Goal: Find specific page/section: Find specific page/section

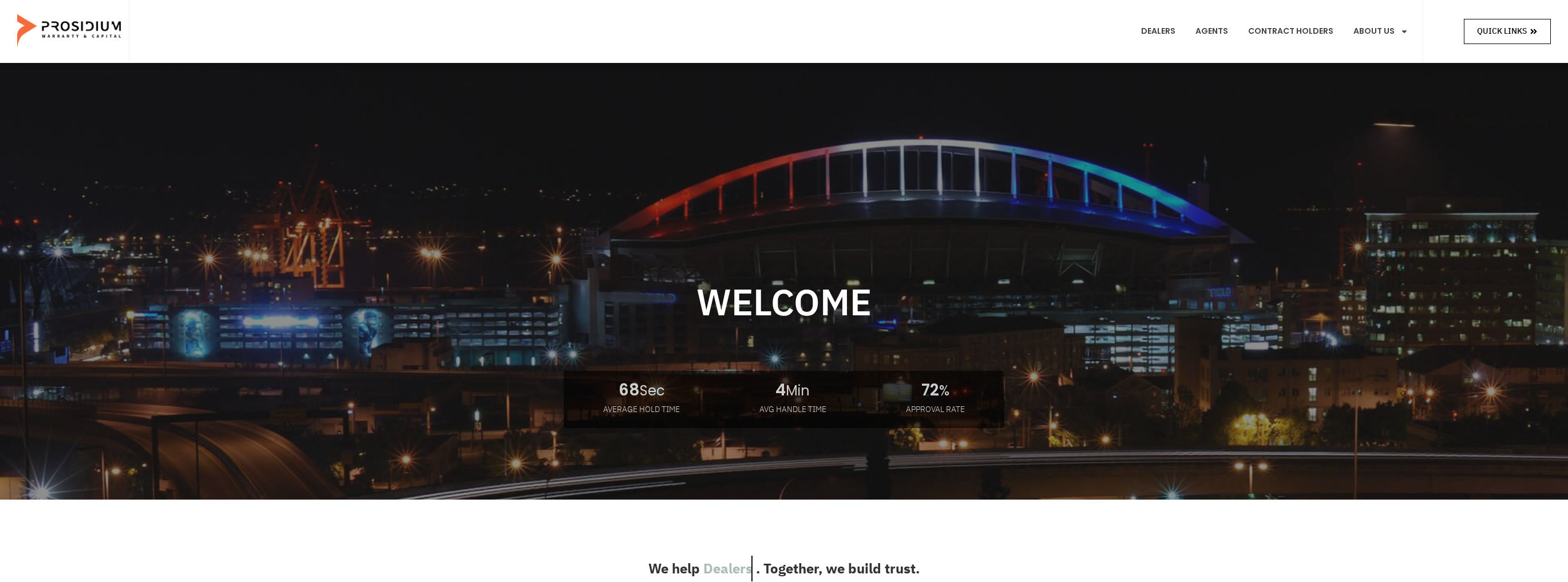
click at [1489, 33] on span "Quick Links" at bounding box center [1501, 31] width 49 height 15
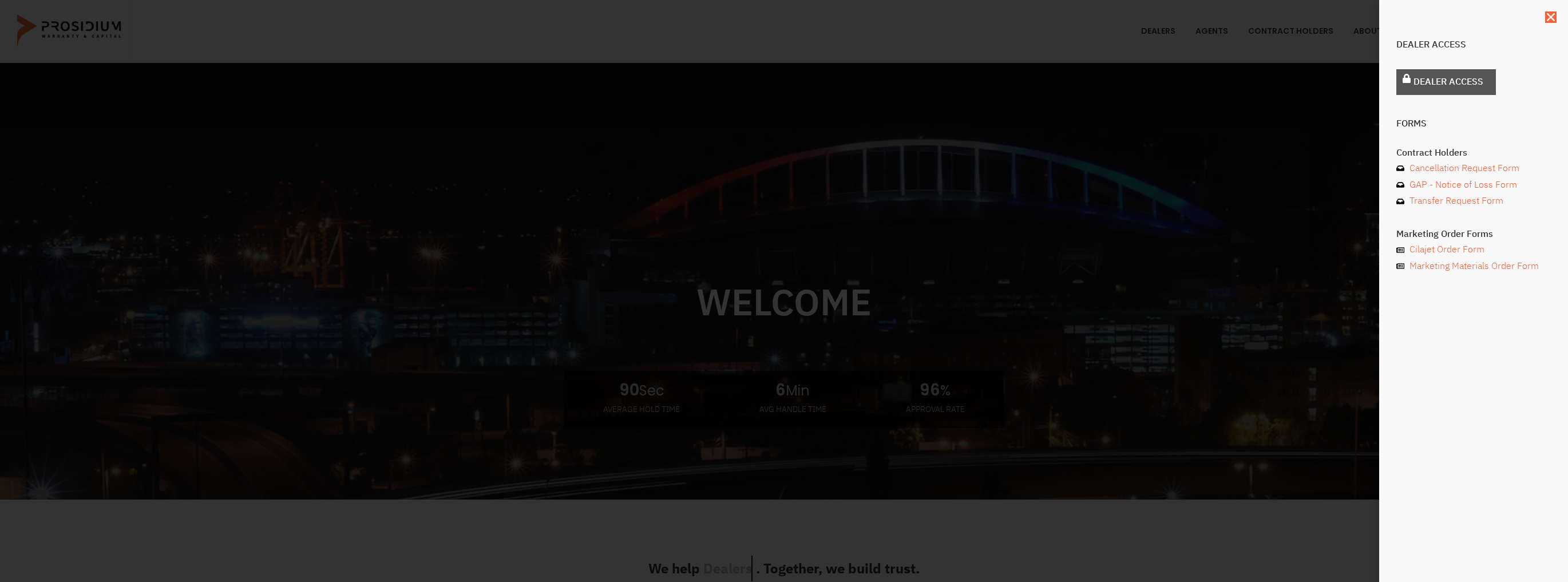
click at [1423, 85] on span "Dealer Access" at bounding box center [1448, 82] width 70 height 16
click at [1463, 169] on span "Cancellation Request Form" at bounding box center [1463, 168] width 113 height 16
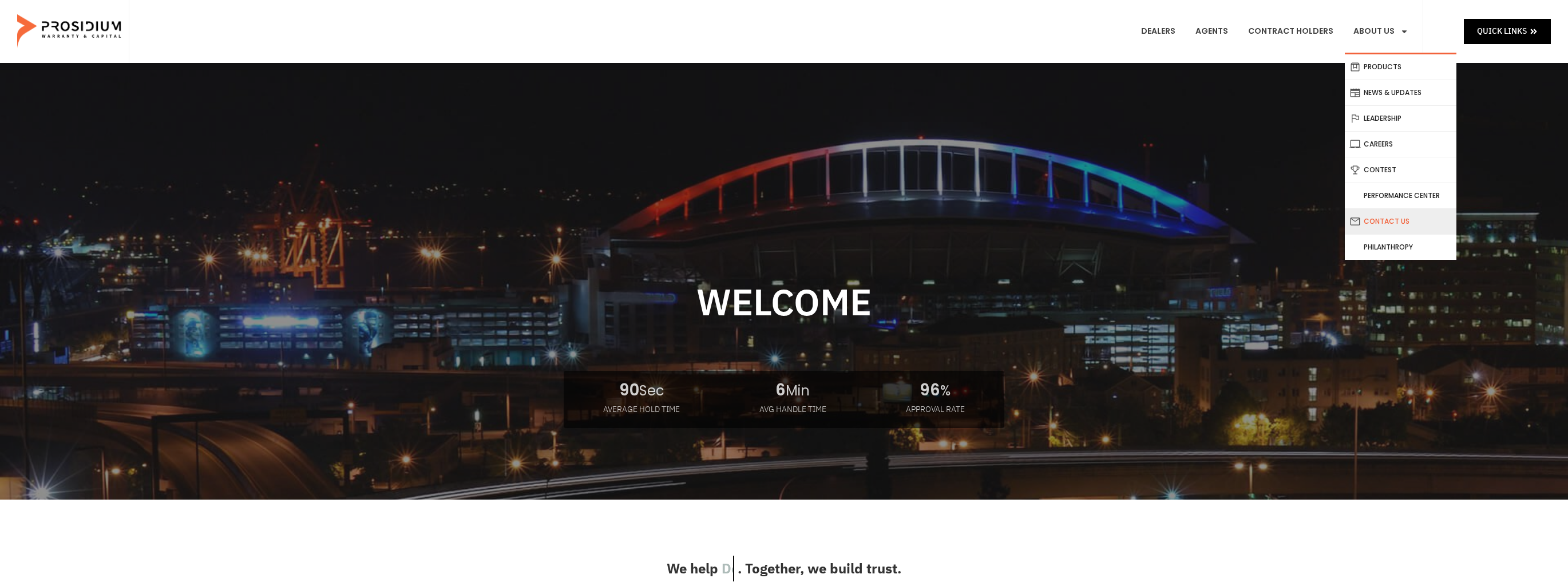
click at [1376, 215] on link "Contact Us" at bounding box center [1400, 221] width 112 height 25
